Goal: Task Accomplishment & Management: Manage account settings

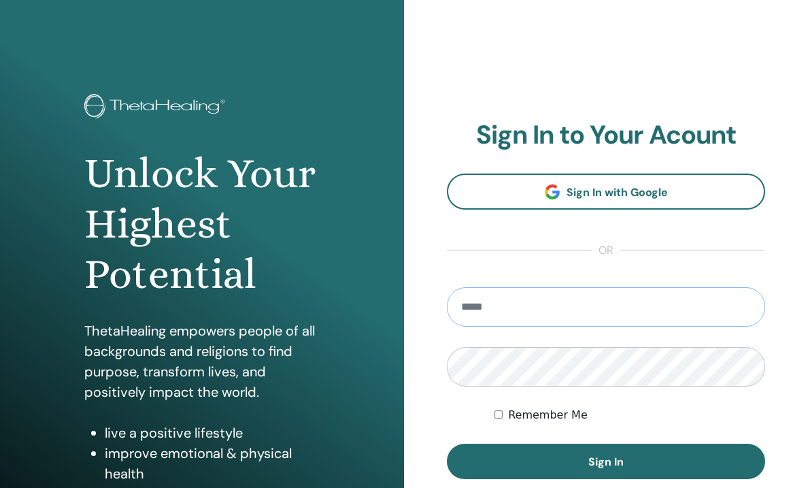
type input "**********"
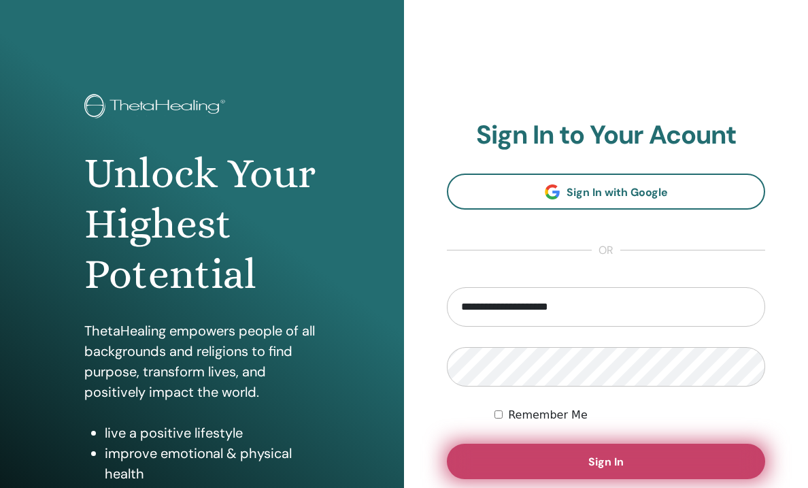
click at [588, 473] on button "Sign In" at bounding box center [606, 461] width 318 height 35
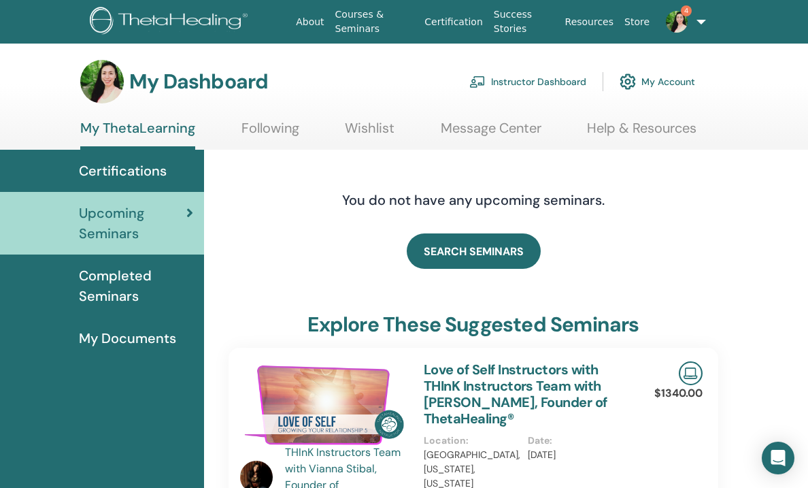
click at [691, 24] on link "4" at bounding box center [678, 22] width 47 height 44
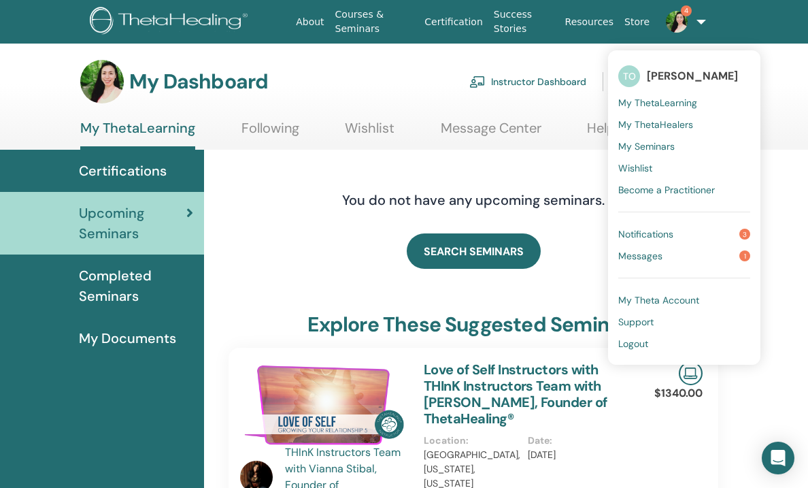
click at [634, 252] on span "Messages" at bounding box center [640, 256] width 44 height 12
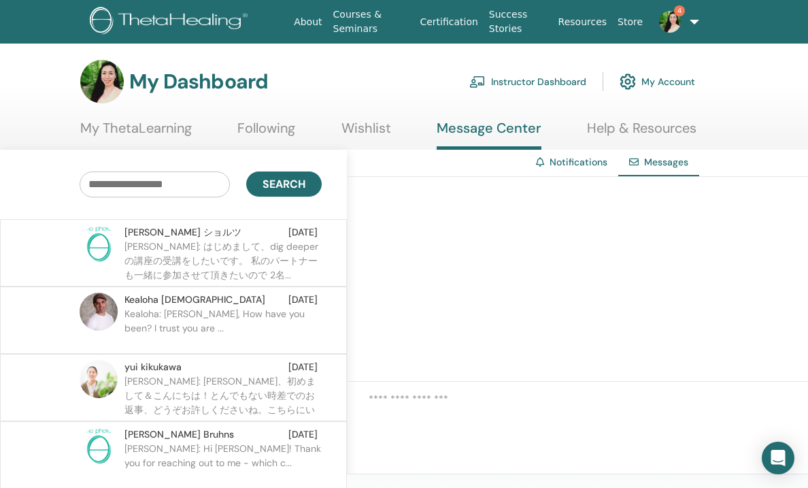
click at [254, 256] on p "[PERSON_NAME]: はじめまして、dig deeperの講座の受講をしたいです。 私のパートナーも一緒に参加させて頂きたいので 2名..." at bounding box center [223, 260] width 197 height 41
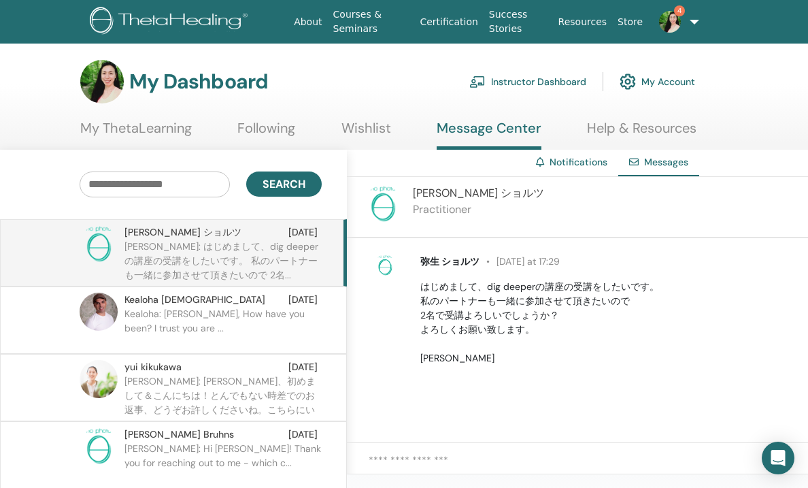
scroll to position [0, 8]
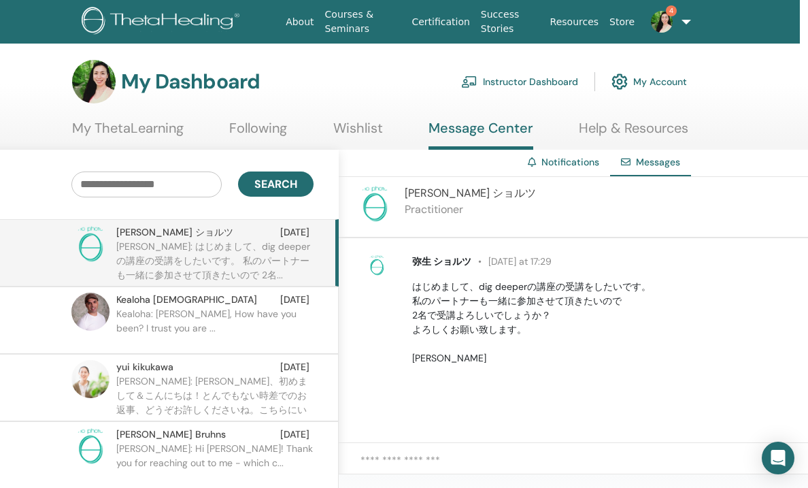
click at [675, 23] on link "4" at bounding box center [663, 22] width 46 height 44
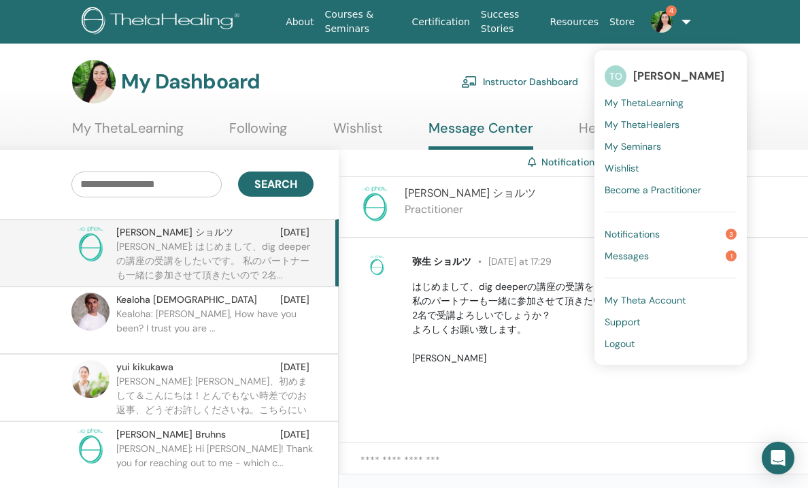
click at [626, 228] on span "Notifications" at bounding box center [632, 234] width 55 height 12
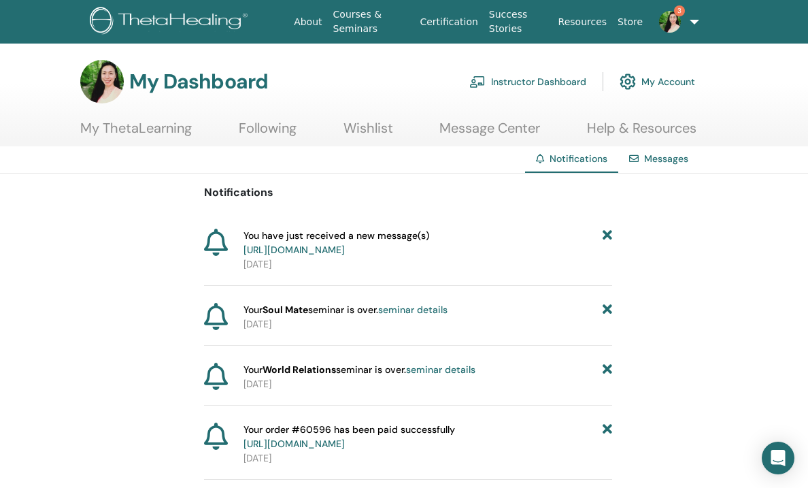
click at [684, 22] on link "3" at bounding box center [671, 22] width 46 height 44
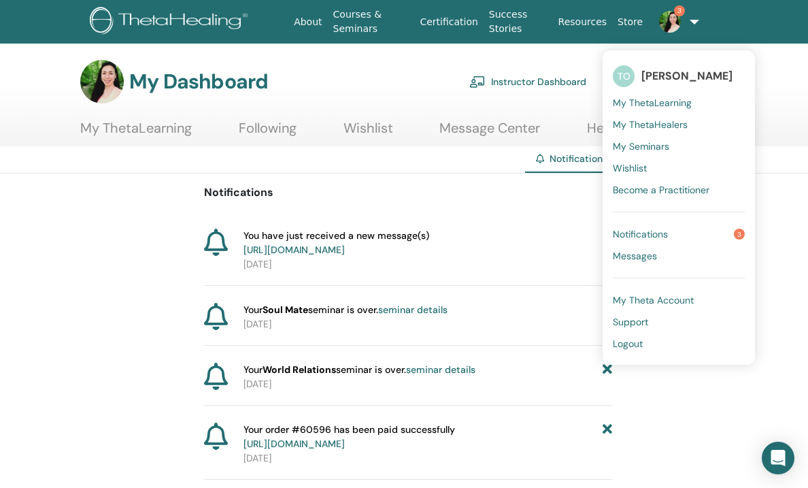
click at [643, 230] on span "Notifications" at bounding box center [640, 234] width 55 height 12
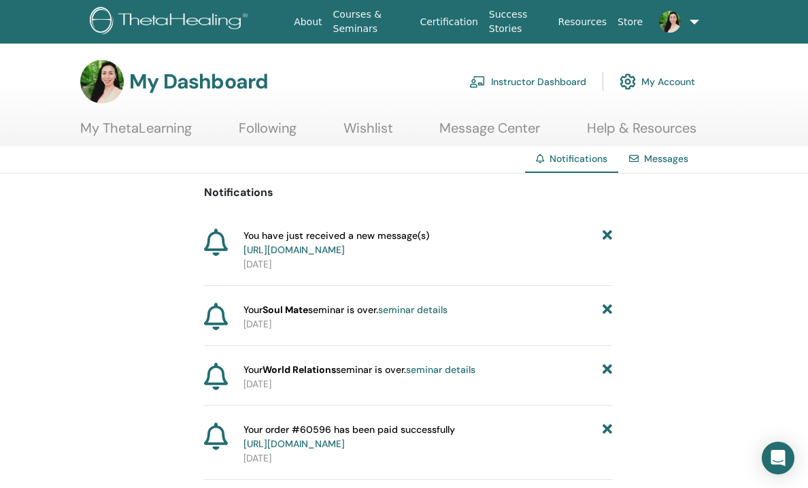
click at [688, 20] on link at bounding box center [671, 22] width 46 height 44
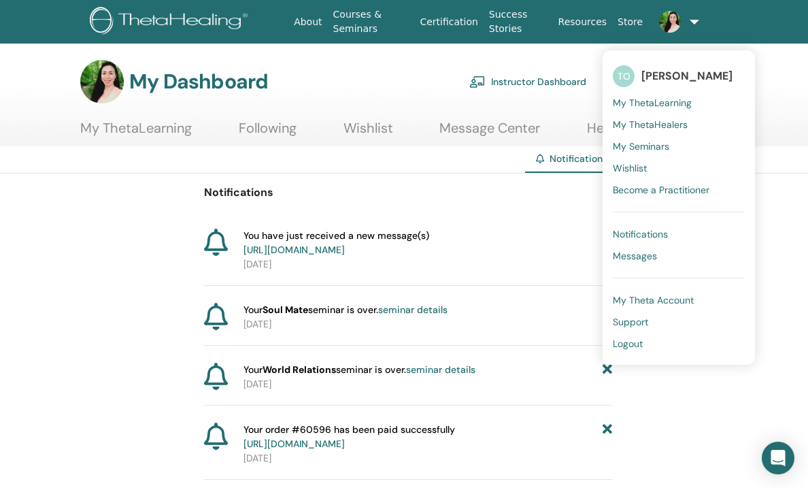
click at [529, 80] on link "Instructor Dashboard" at bounding box center [527, 82] width 117 height 30
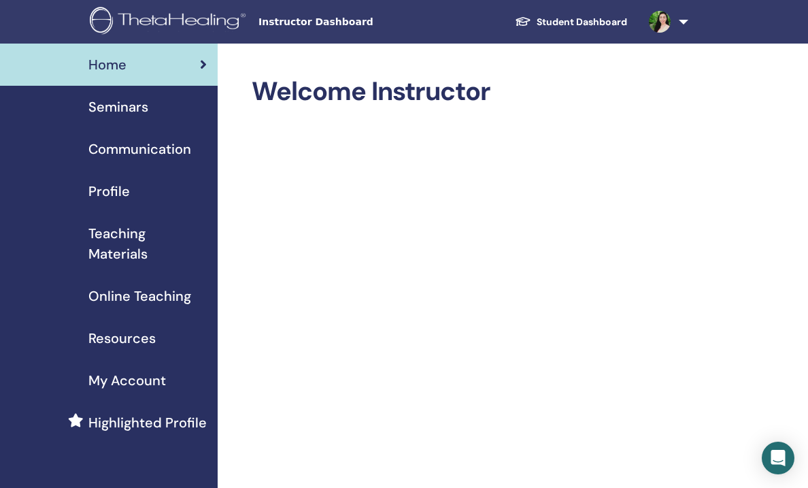
click at [119, 382] on span "My Account" at bounding box center [127, 380] width 78 height 20
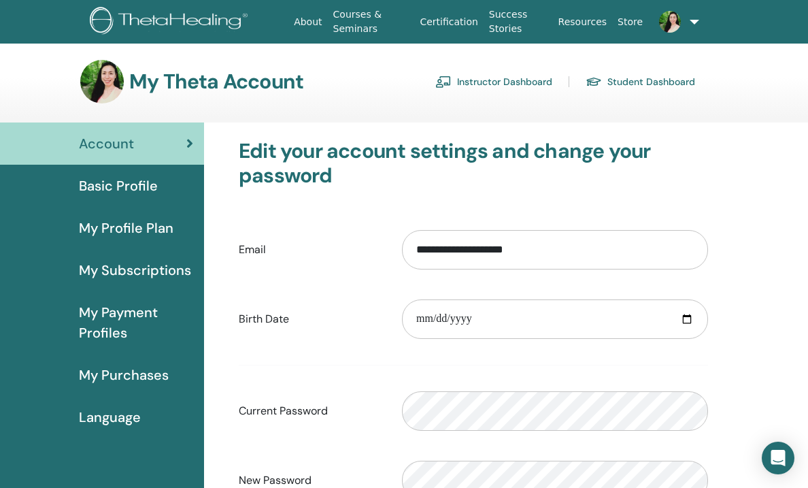
click at [148, 270] on span "My Subscriptions" at bounding box center [135, 270] width 112 height 20
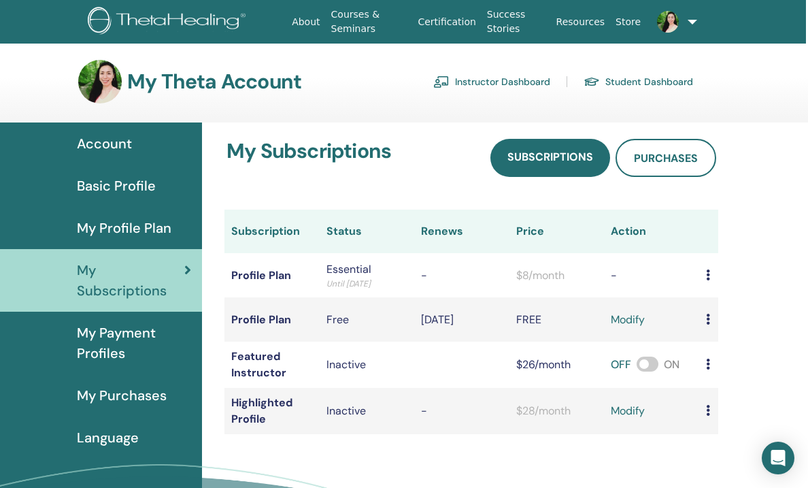
scroll to position [0, 2]
click at [706, 274] on icon at bounding box center [708, 274] width 4 height 11
click at [761, 216] on div "My Subscriptions Subscriptions Purchases Subscription Status Renews Price Actio…" at bounding box center [508, 361] width 612 height 478
click at [269, 273] on td "Profile Plan" at bounding box center [272, 275] width 95 height 44
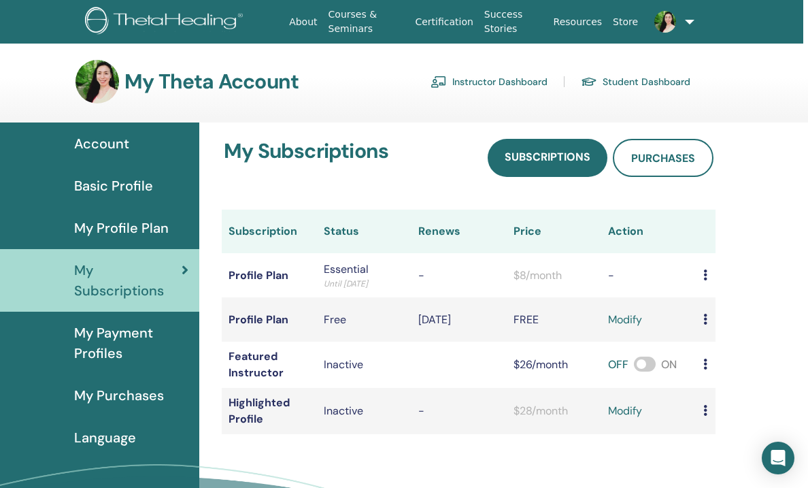
scroll to position [0, 5]
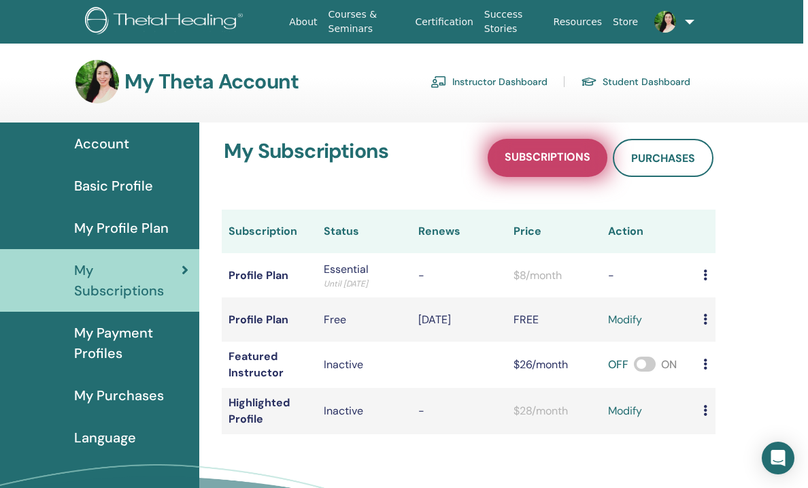
click at [558, 161] on span "Subscriptions" at bounding box center [548, 158] width 86 height 17
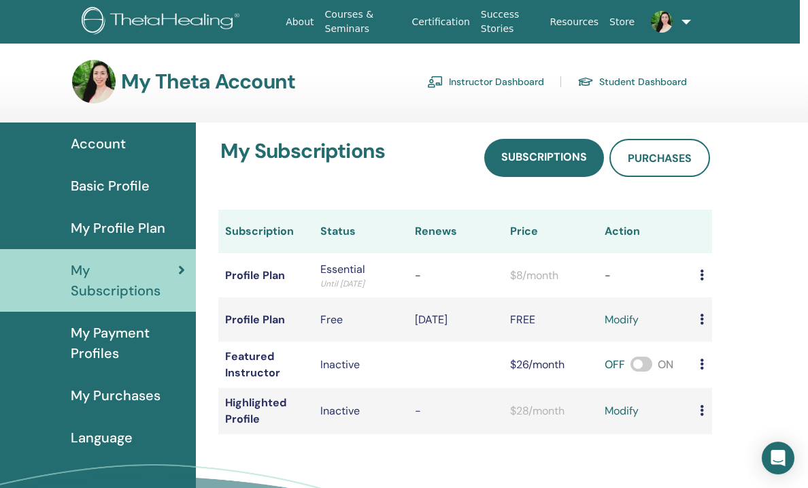
scroll to position [0, 8]
click at [605, 323] on link "modify" at bounding box center [622, 320] width 34 height 16
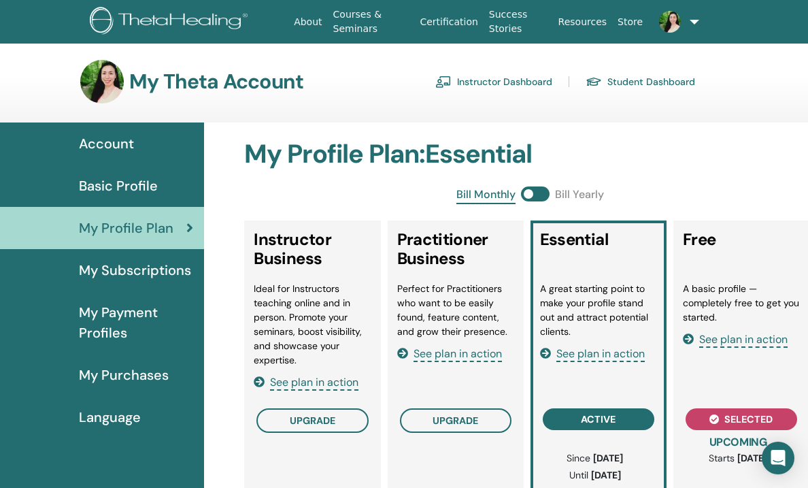
click at [521, 92] on link "Instructor Dashboard" at bounding box center [493, 82] width 117 height 22
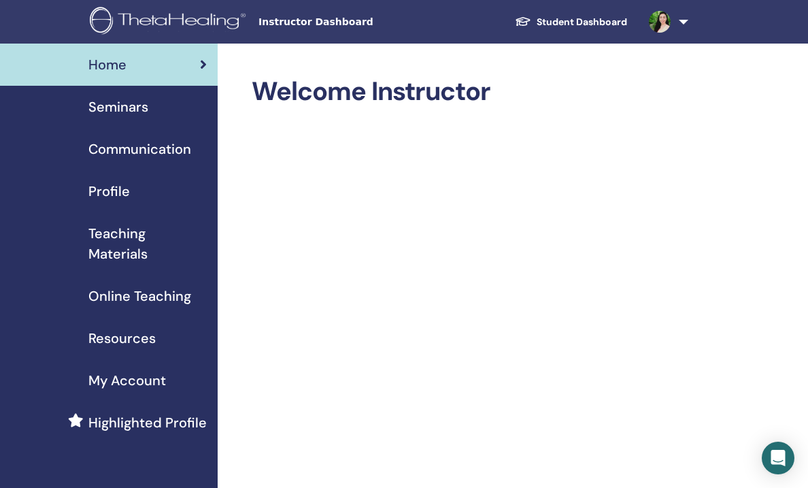
click at [120, 383] on span "My Account" at bounding box center [127, 380] width 78 height 20
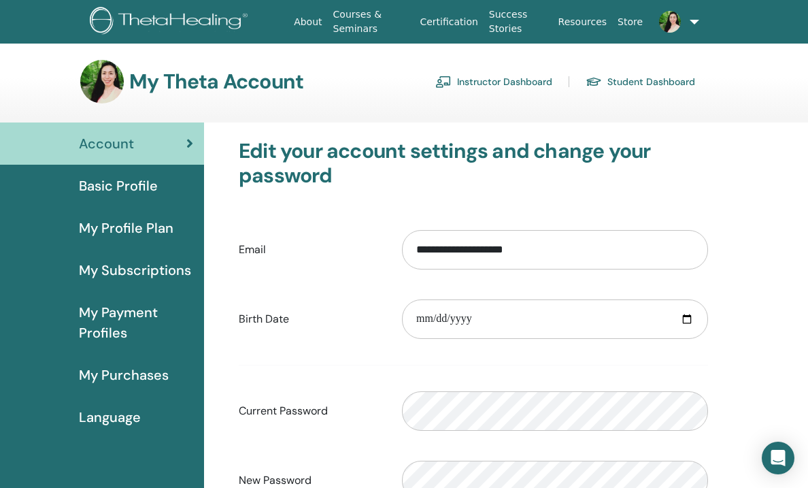
click at [156, 275] on span "My Subscriptions" at bounding box center [135, 270] width 112 height 20
